Goal: Check status: Check status

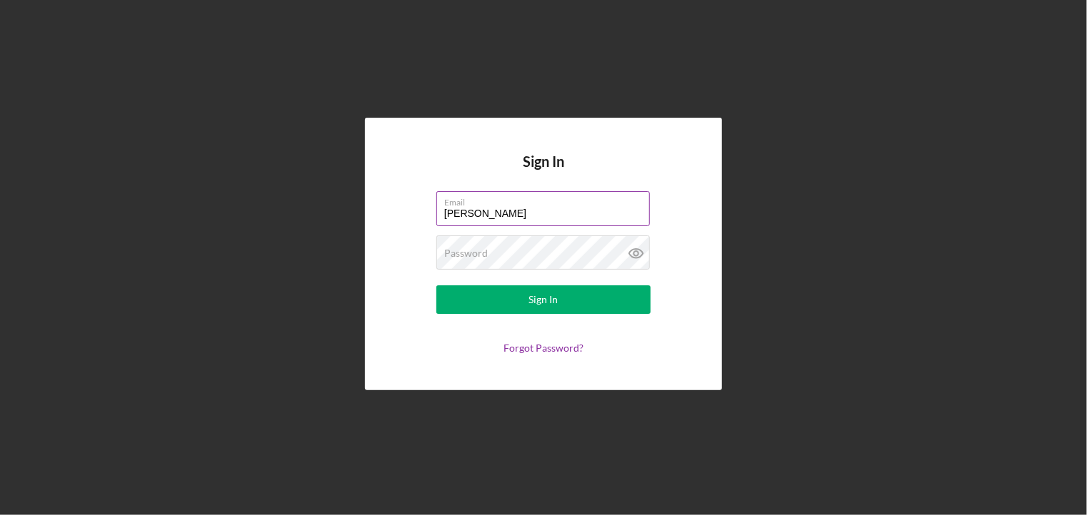
click at [513, 209] on input "Wickman" at bounding box center [542, 208] width 213 height 34
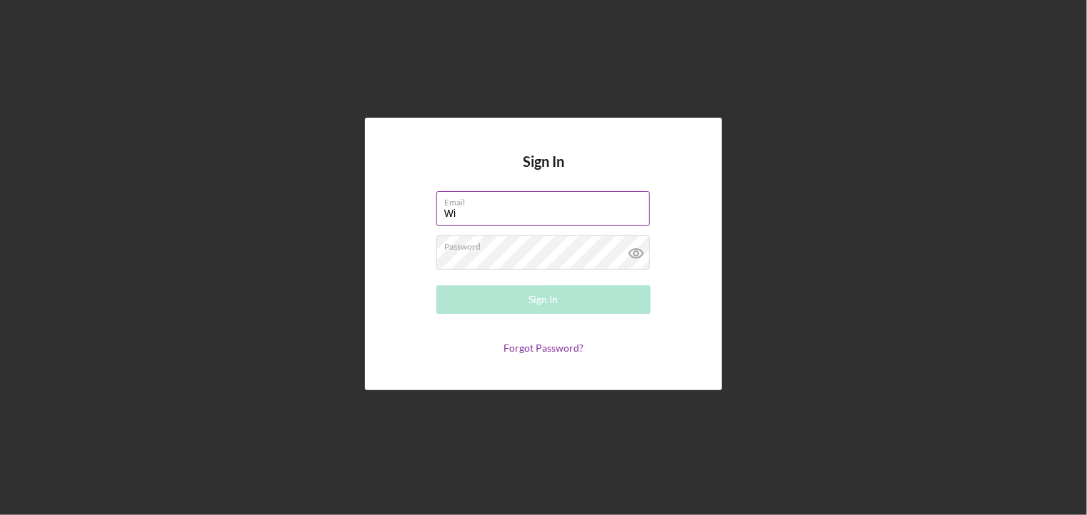
type input "W"
type input "rose53742000@yahoo.com"
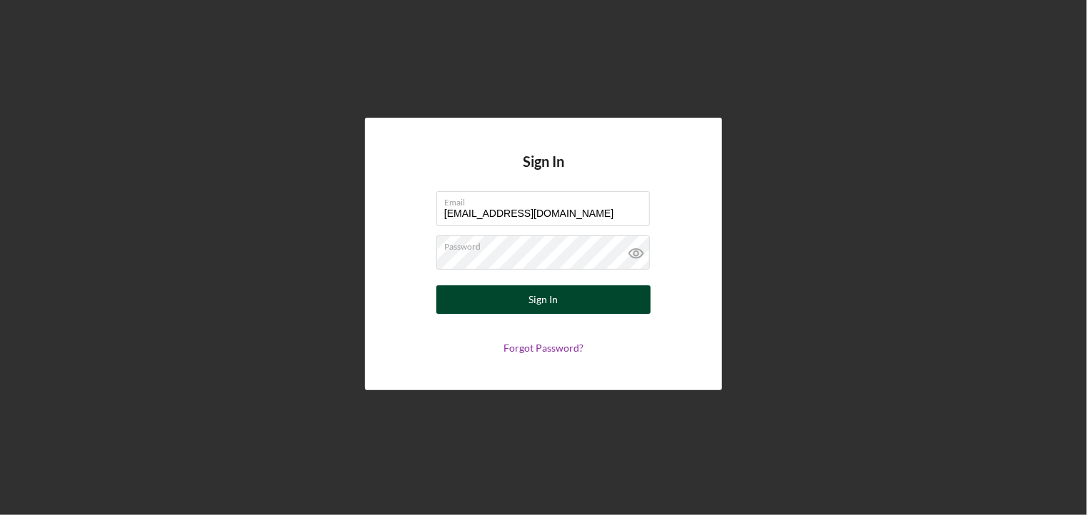
click at [558, 309] on button "Sign In" at bounding box center [543, 300] width 214 height 29
